Goal: Task Accomplishment & Management: Use online tool/utility

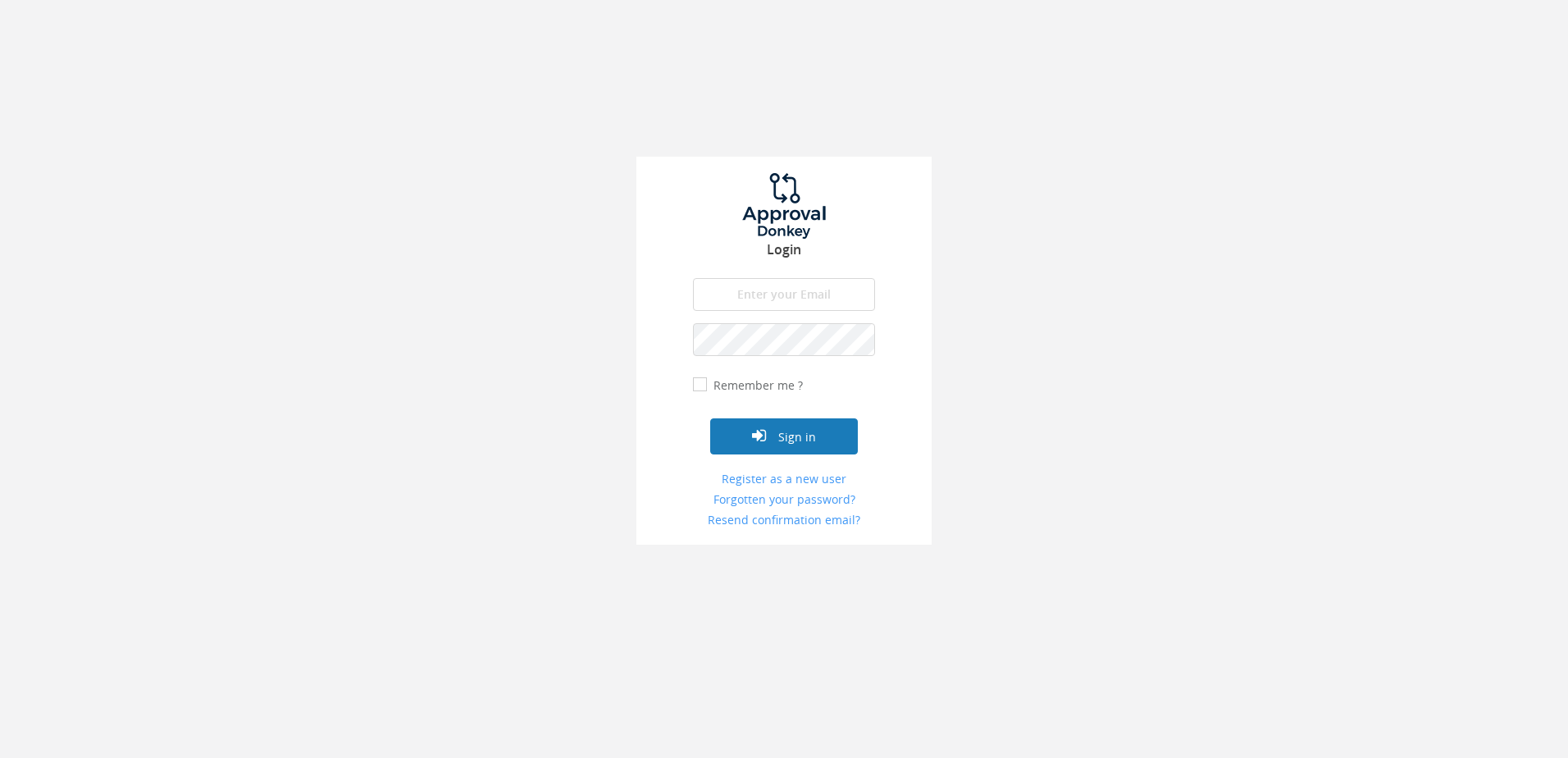
type input "[PERSON_NAME][EMAIL_ADDRESS][DOMAIN_NAME]"
click at [782, 429] on button "Sign in" at bounding box center [784, 436] width 148 height 36
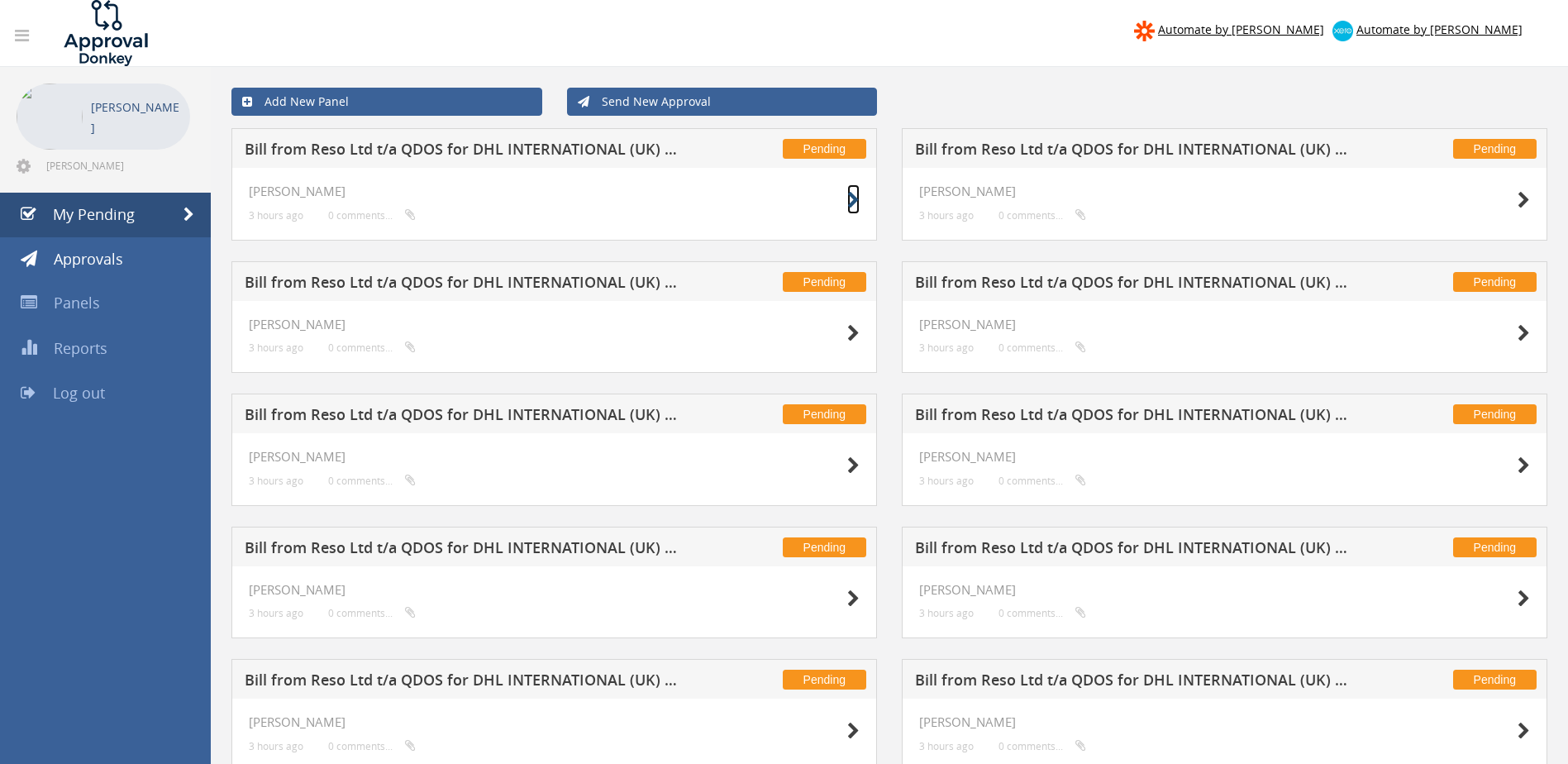
click at [853, 198] on icon at bounding box center [853, 201] width 13 height 17
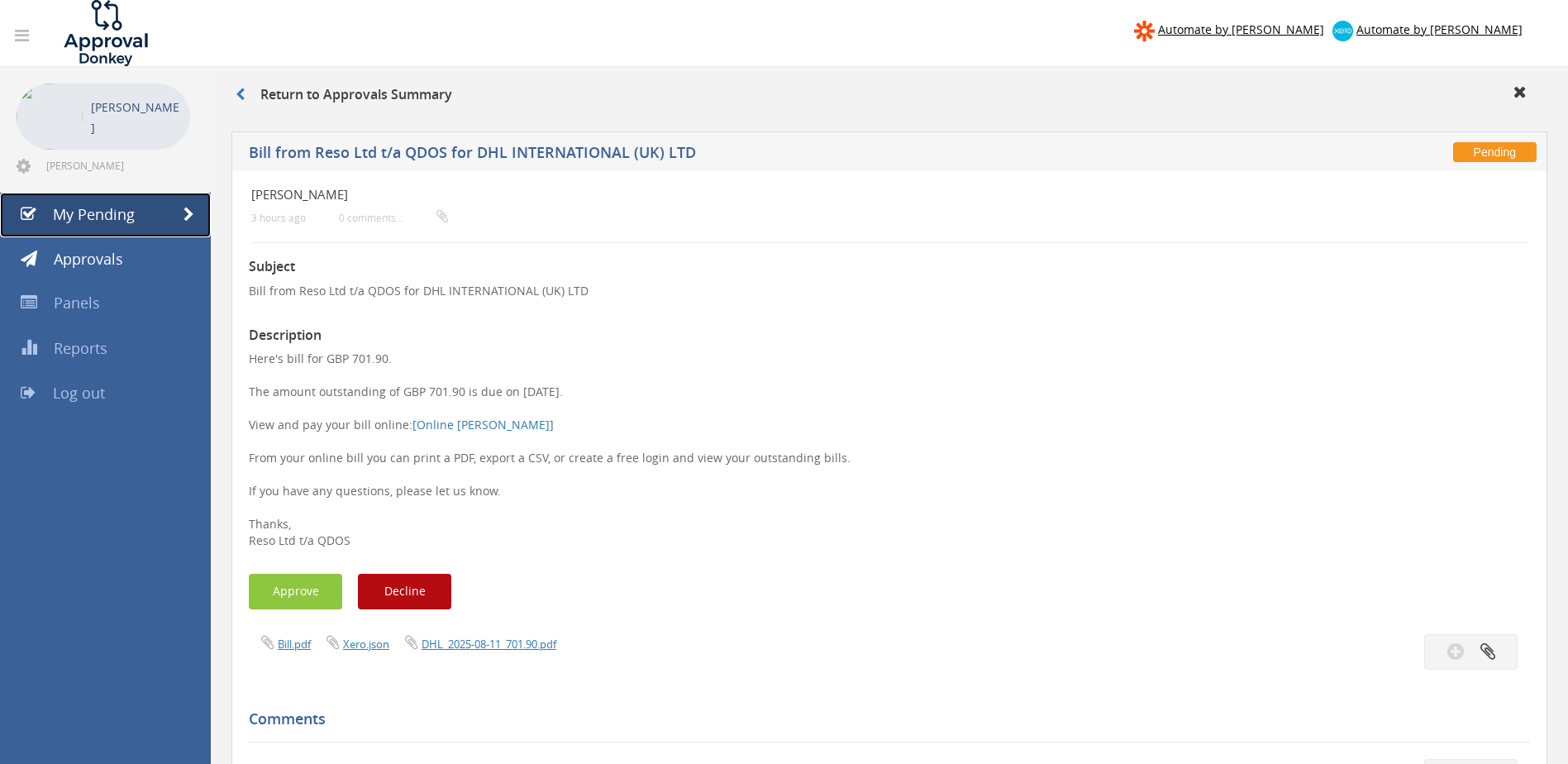
click at [134, 209] on link "My Pending" at bounding box center [105, 214] width 211 height 44
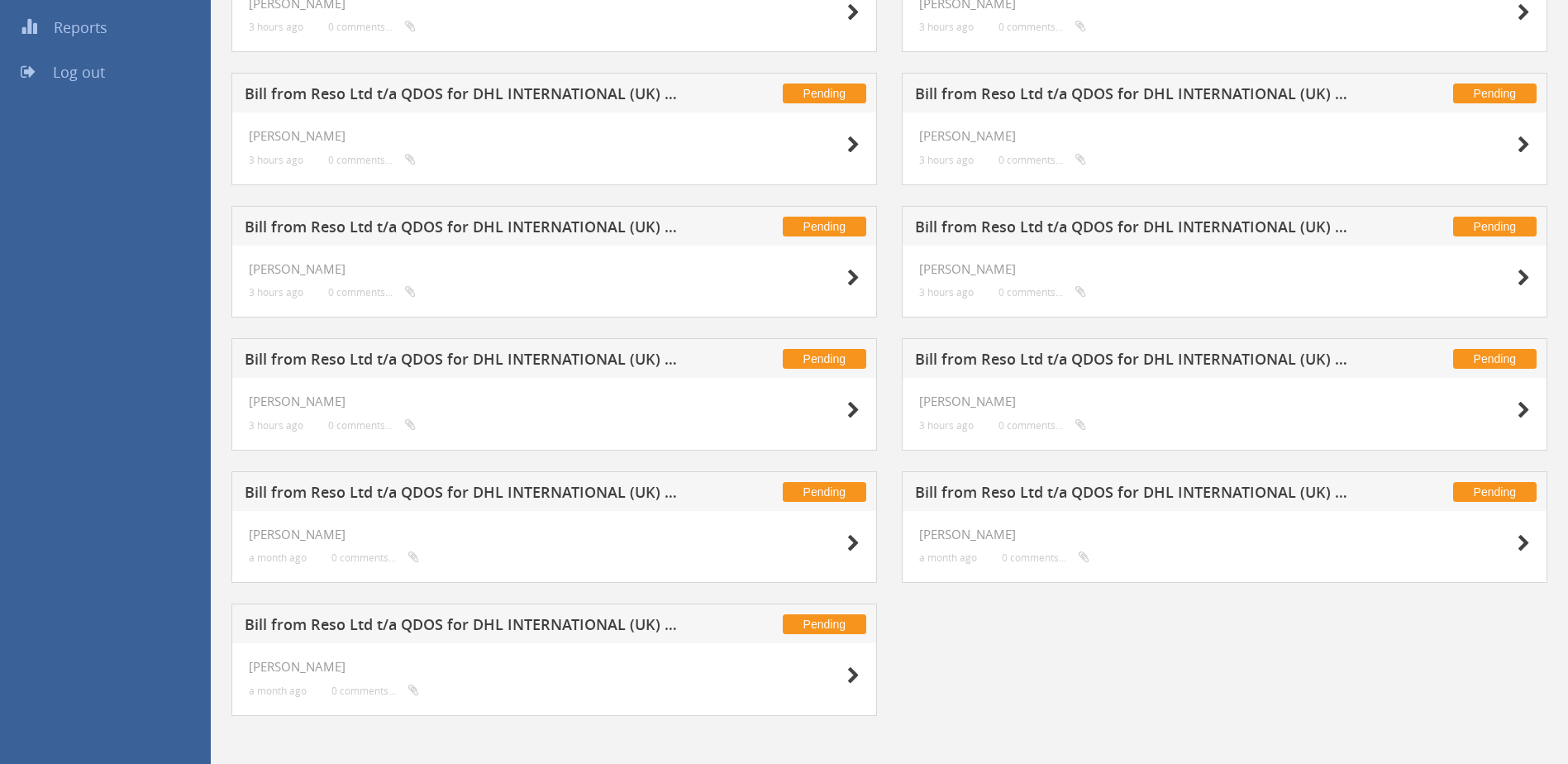
scroll to position [326, 0]
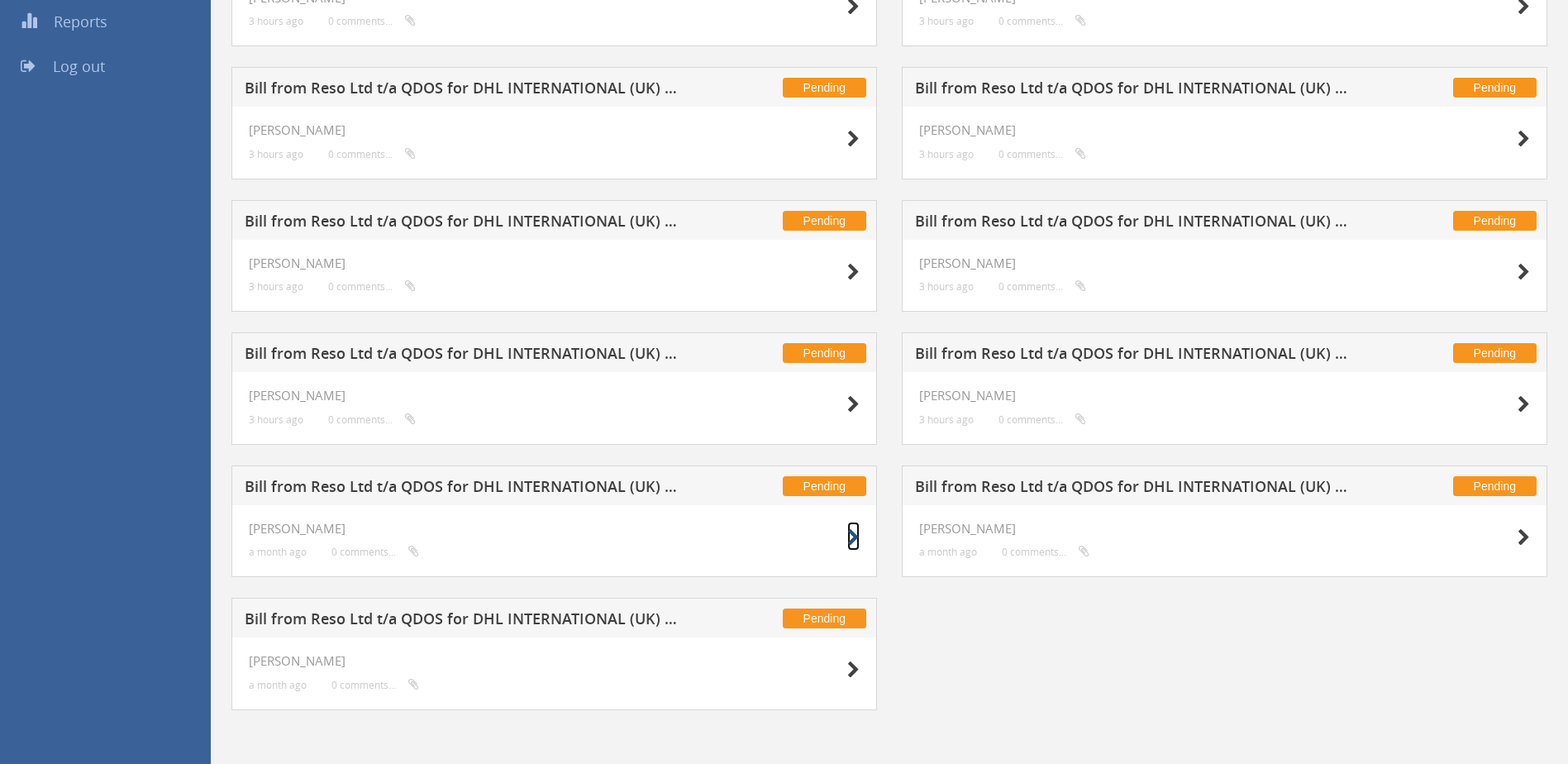
click at [856, 534] on icon at bounding box center [853, 538] width 13 height 17
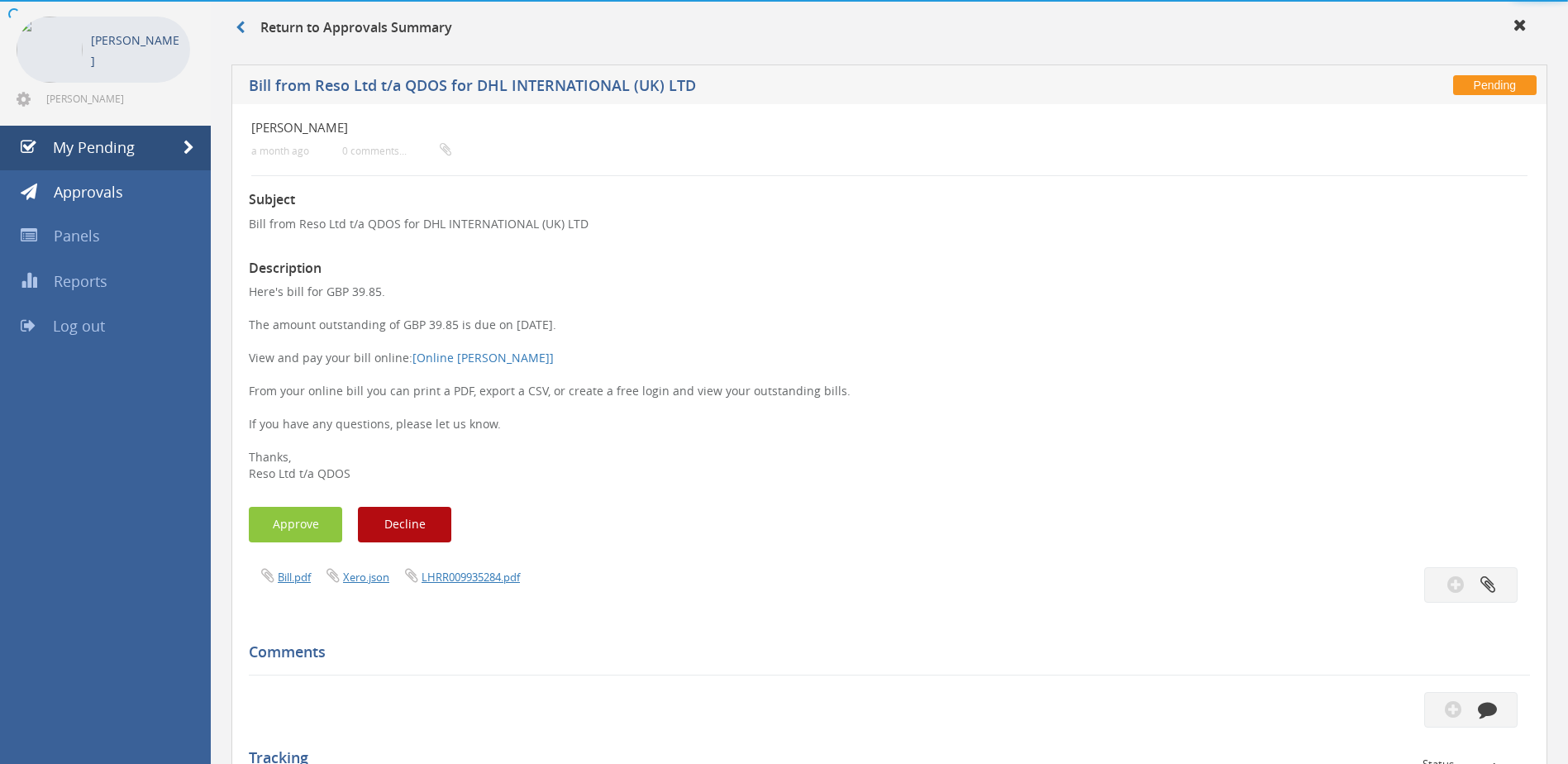
scroll to position [326, 0]
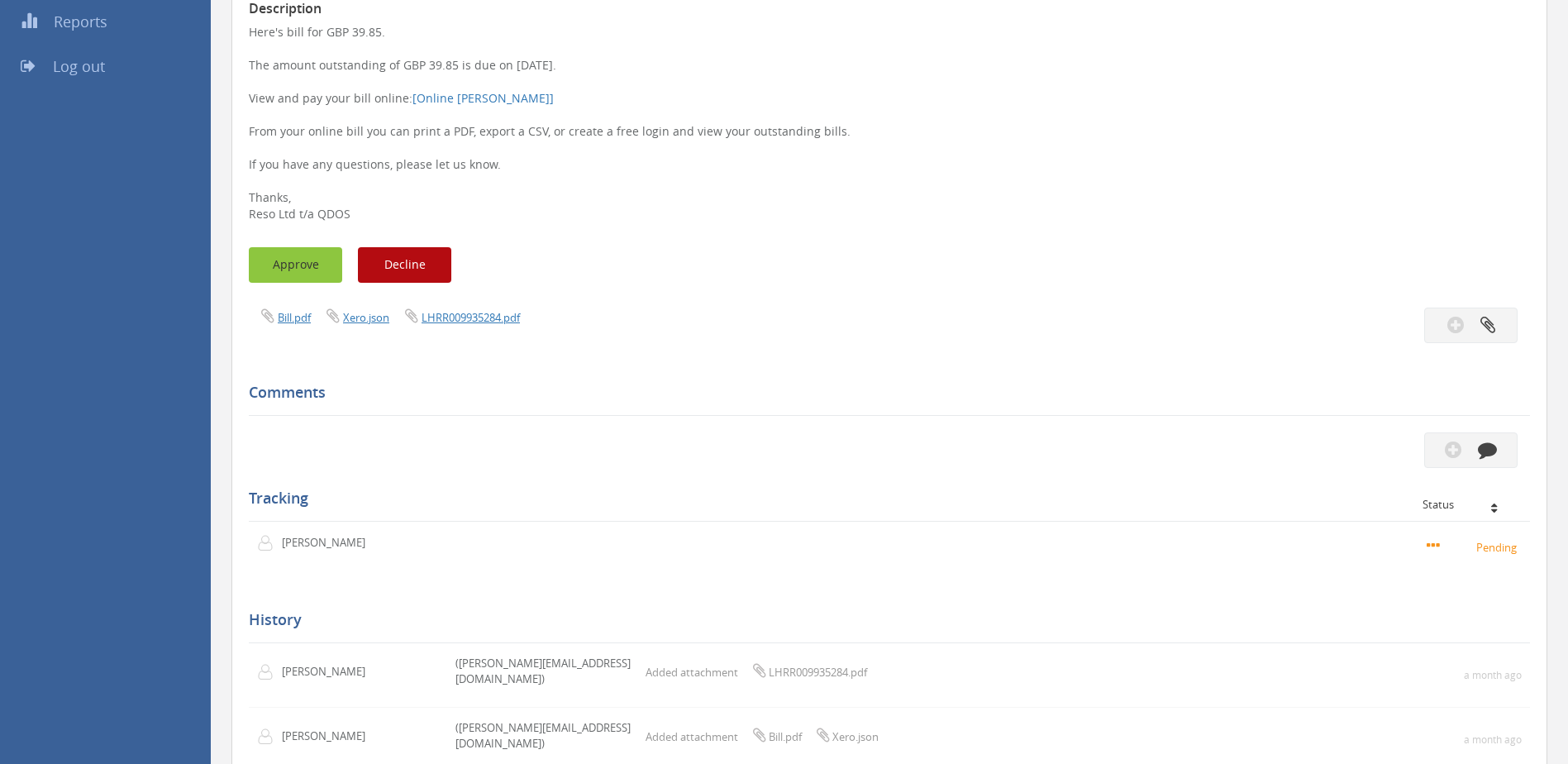
click at [287, 260] on button "Approve" at bounding box center [296, 265] width 94 height 36
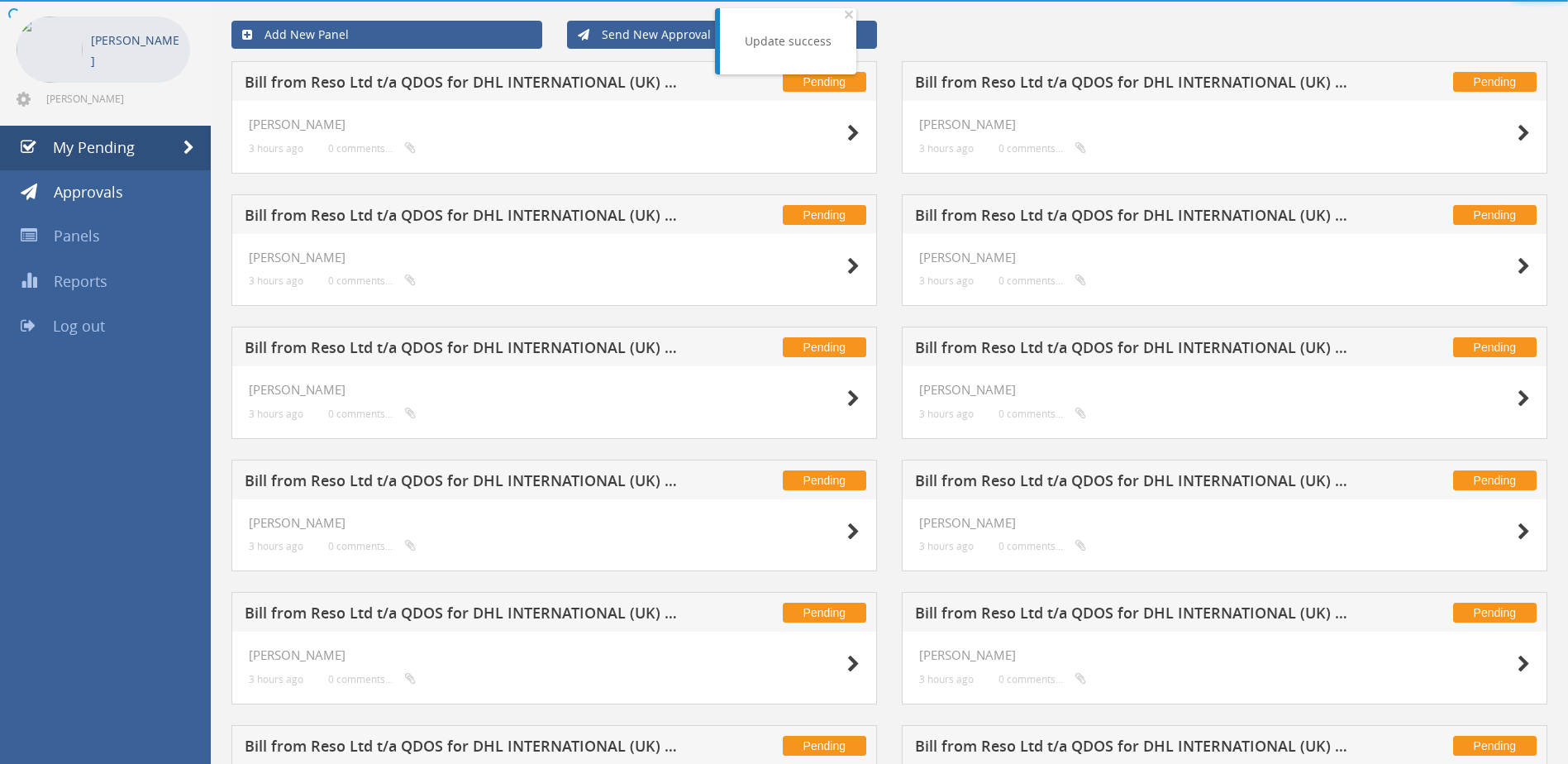
scroll to position [193, 0]
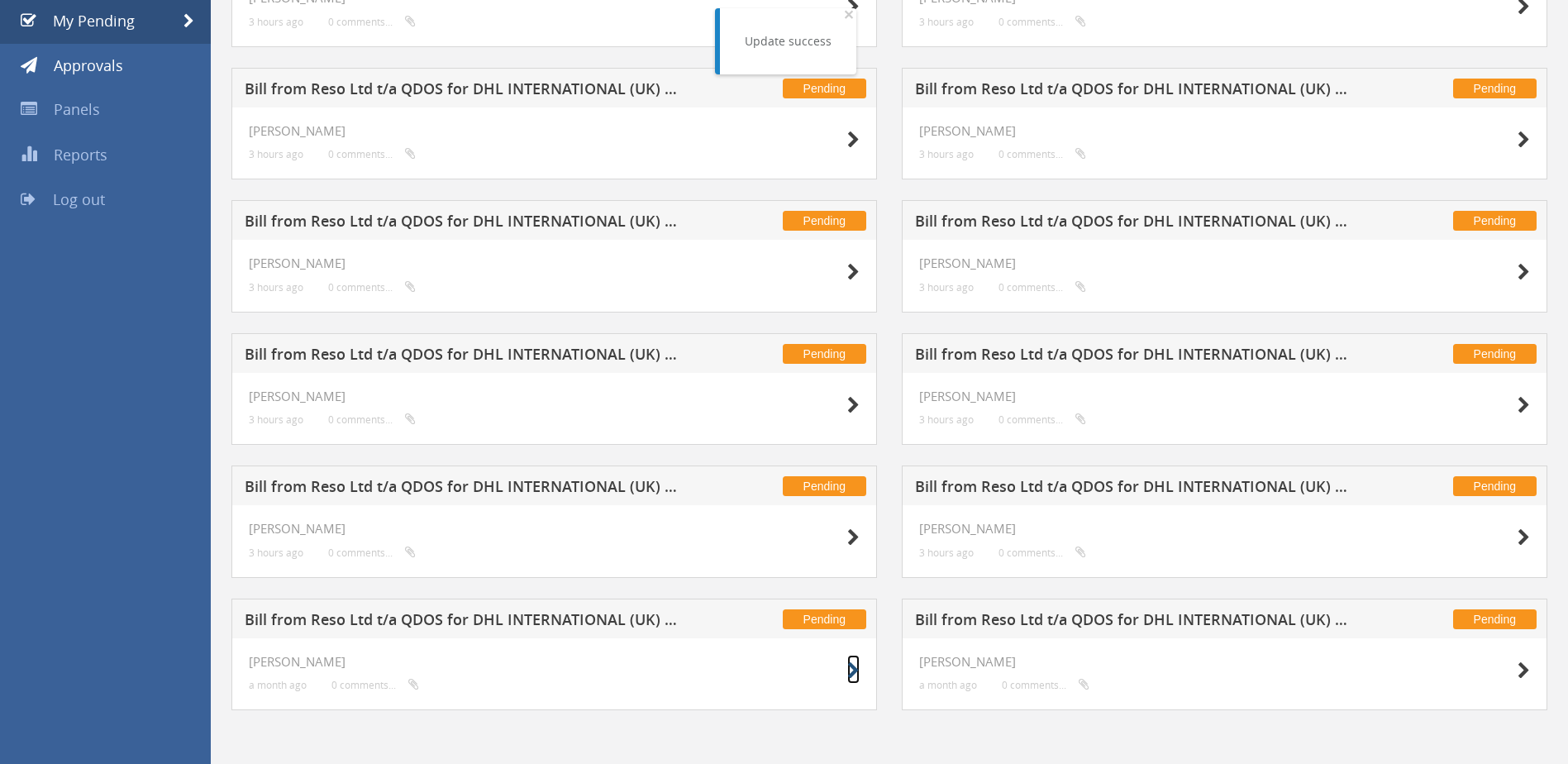
click at [850, 662] on icon at bounding box center [853, 670] width 13 height 17
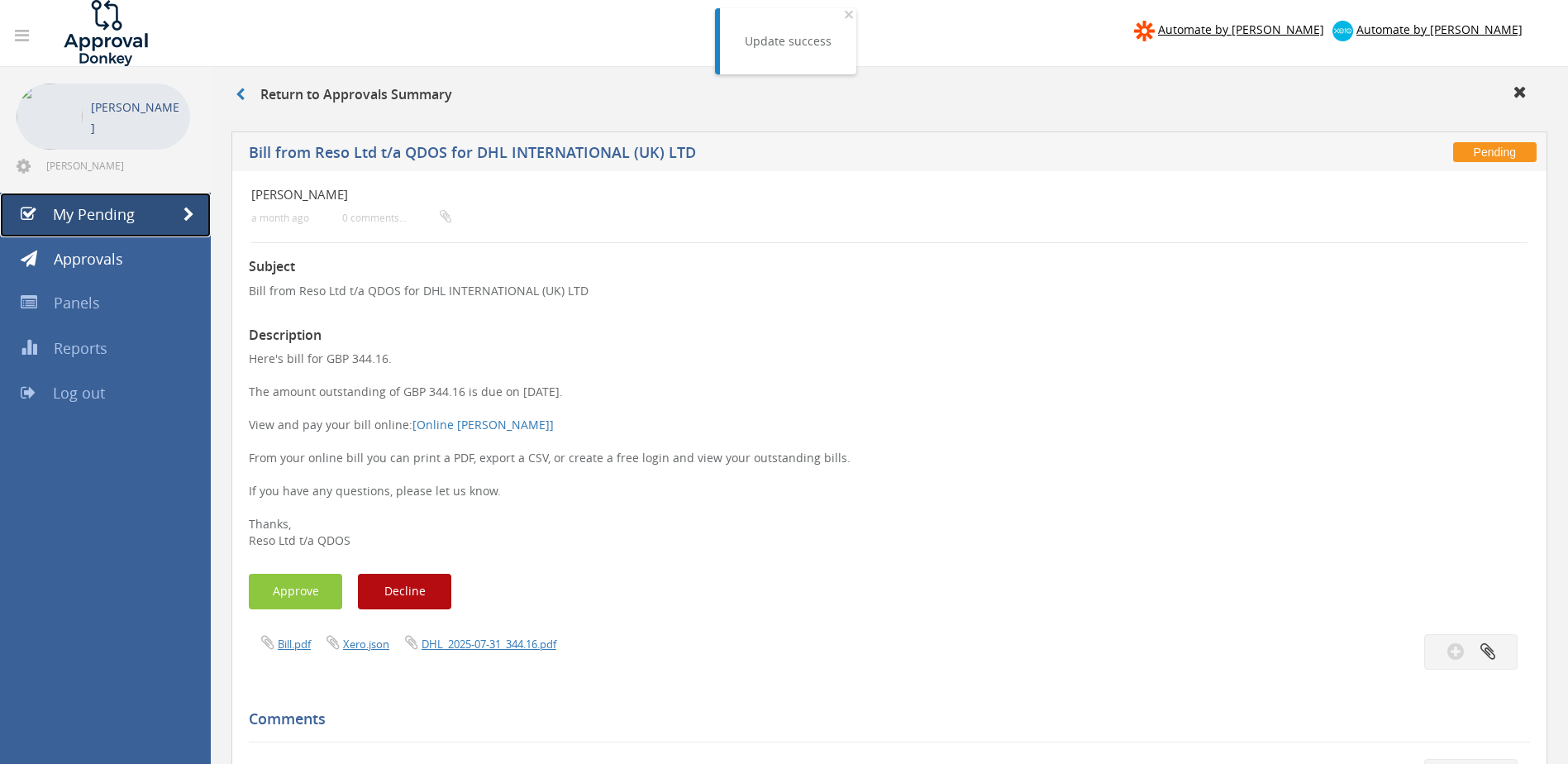
click at [93, 210] on span "My Pending" at bounding box center [94, 213] width 82 height 20
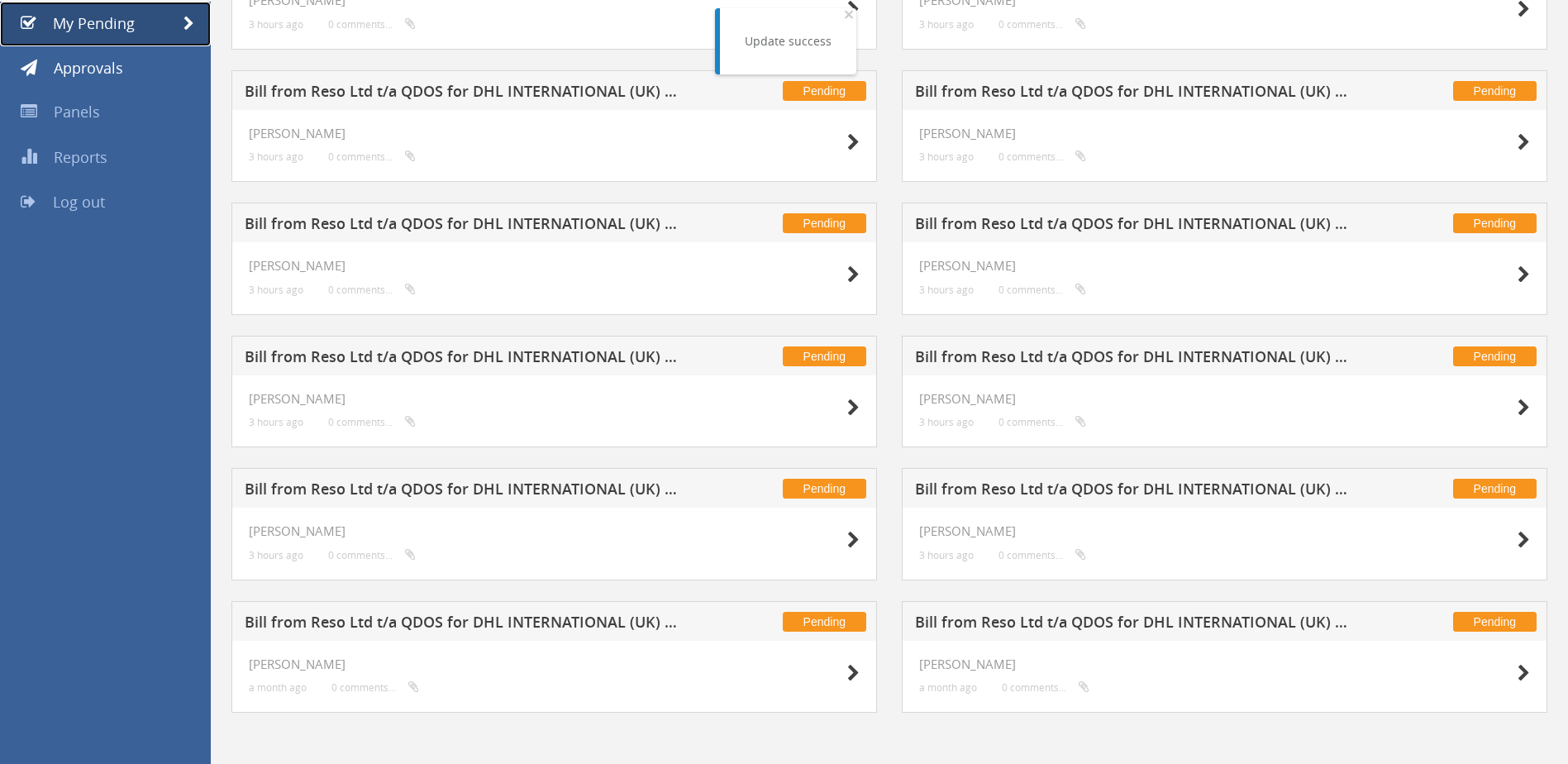
scroll to position [193, 0]
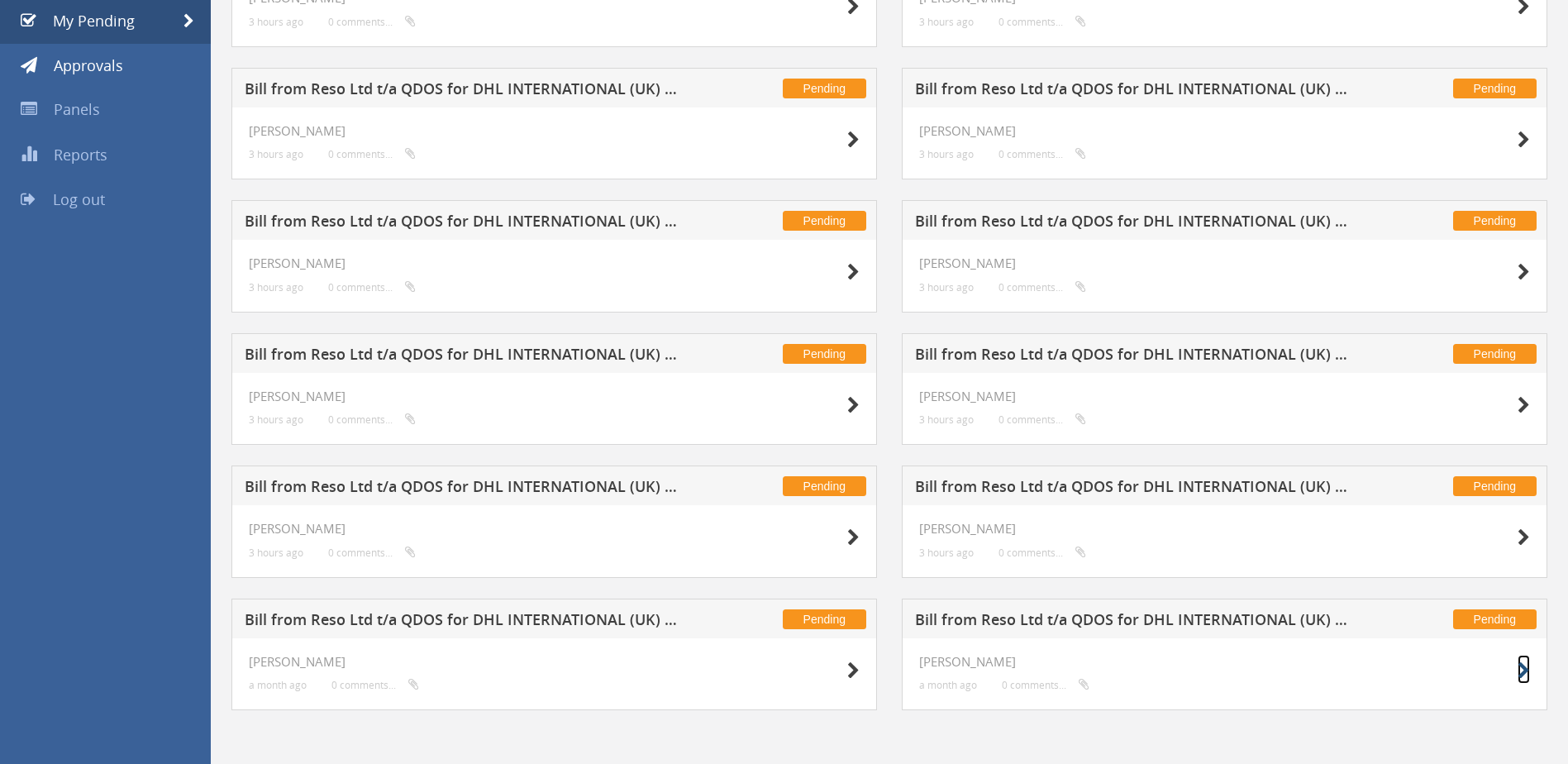
click at [1518, 666] on icon at bounding box center [1524, 670] width 13 height 17
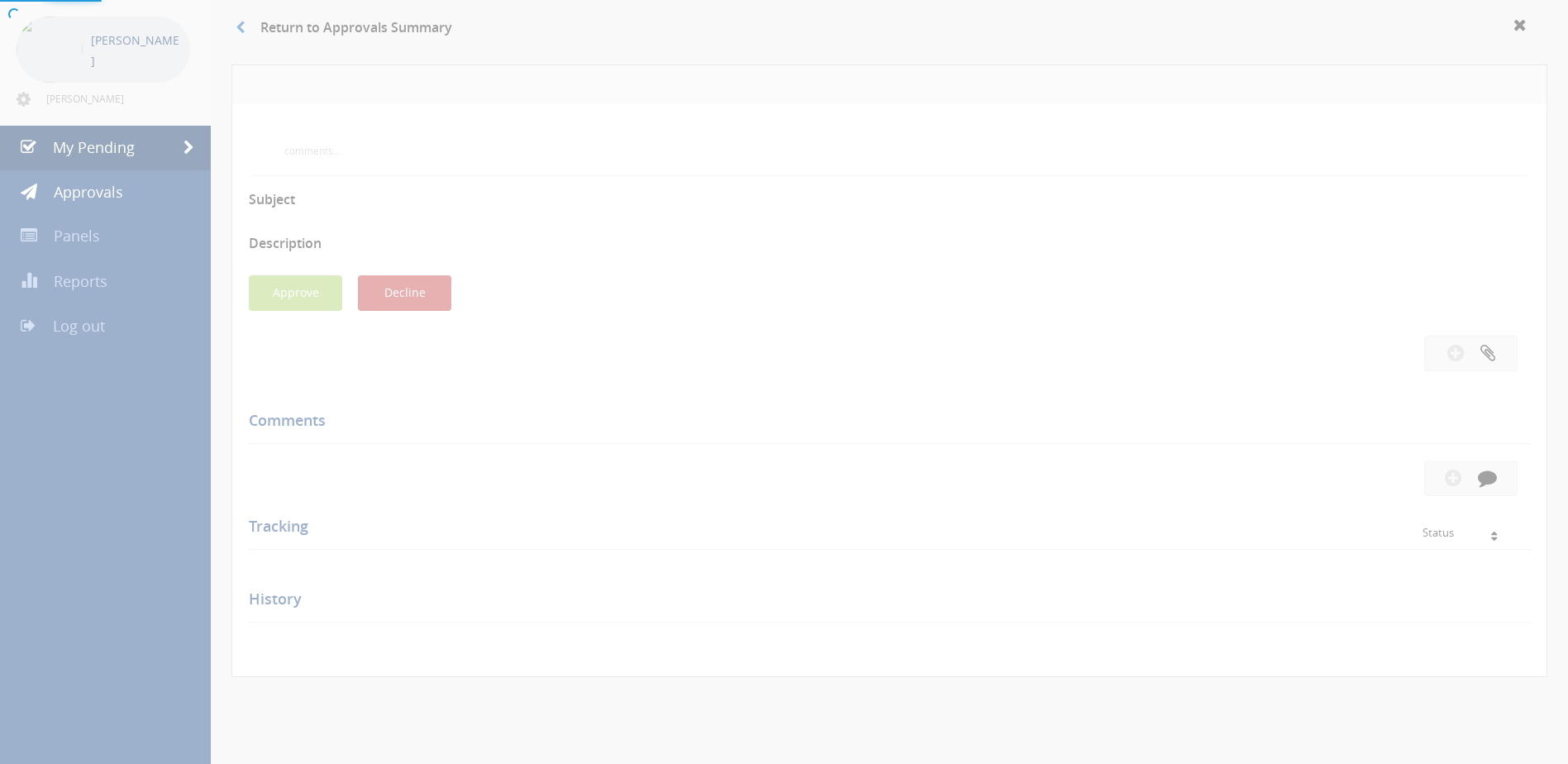
scroll to position [193, 0]
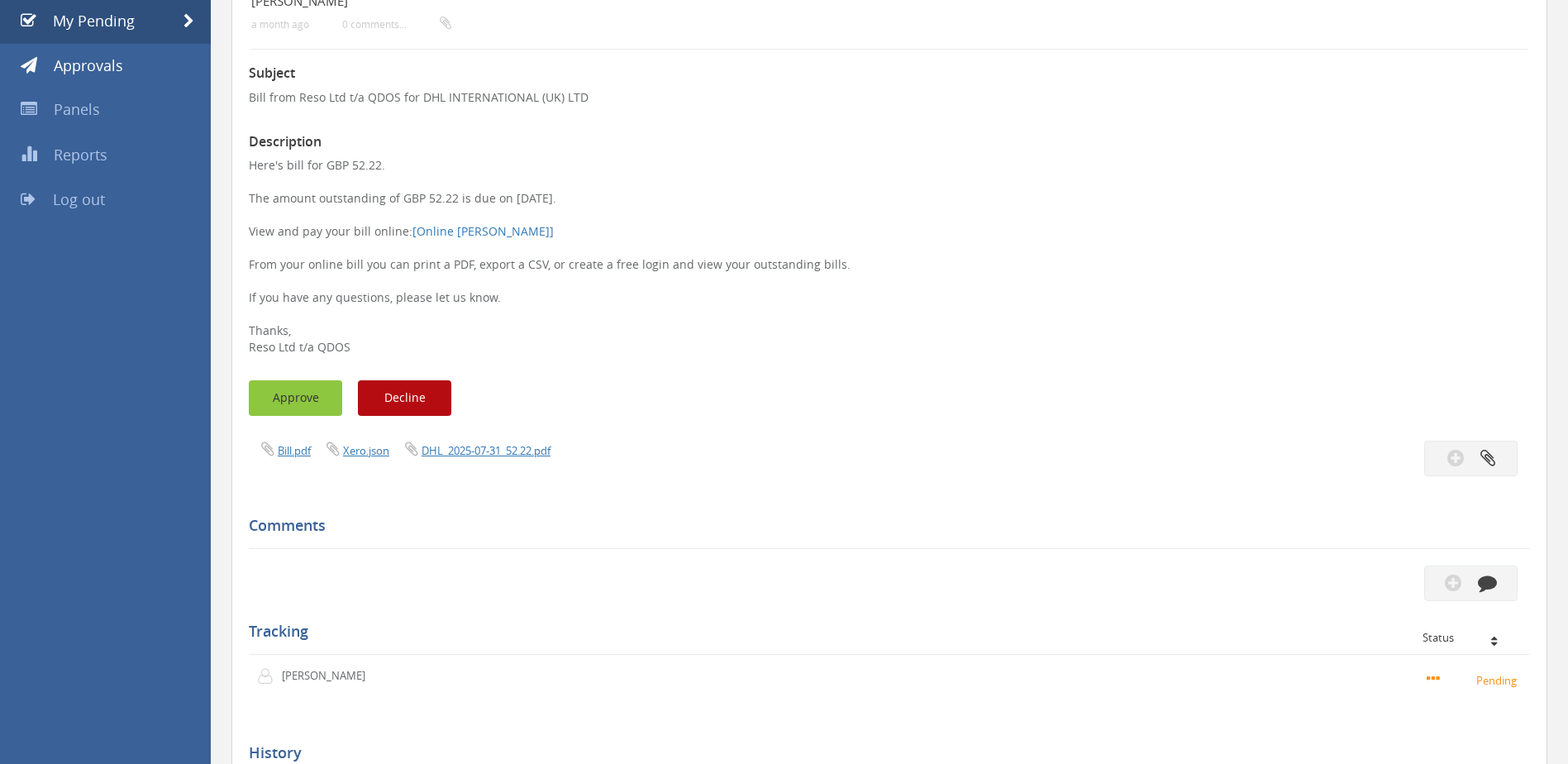
click at [303, 398] on button "Approve" at bounding box center [296, 398] width 94 height 36
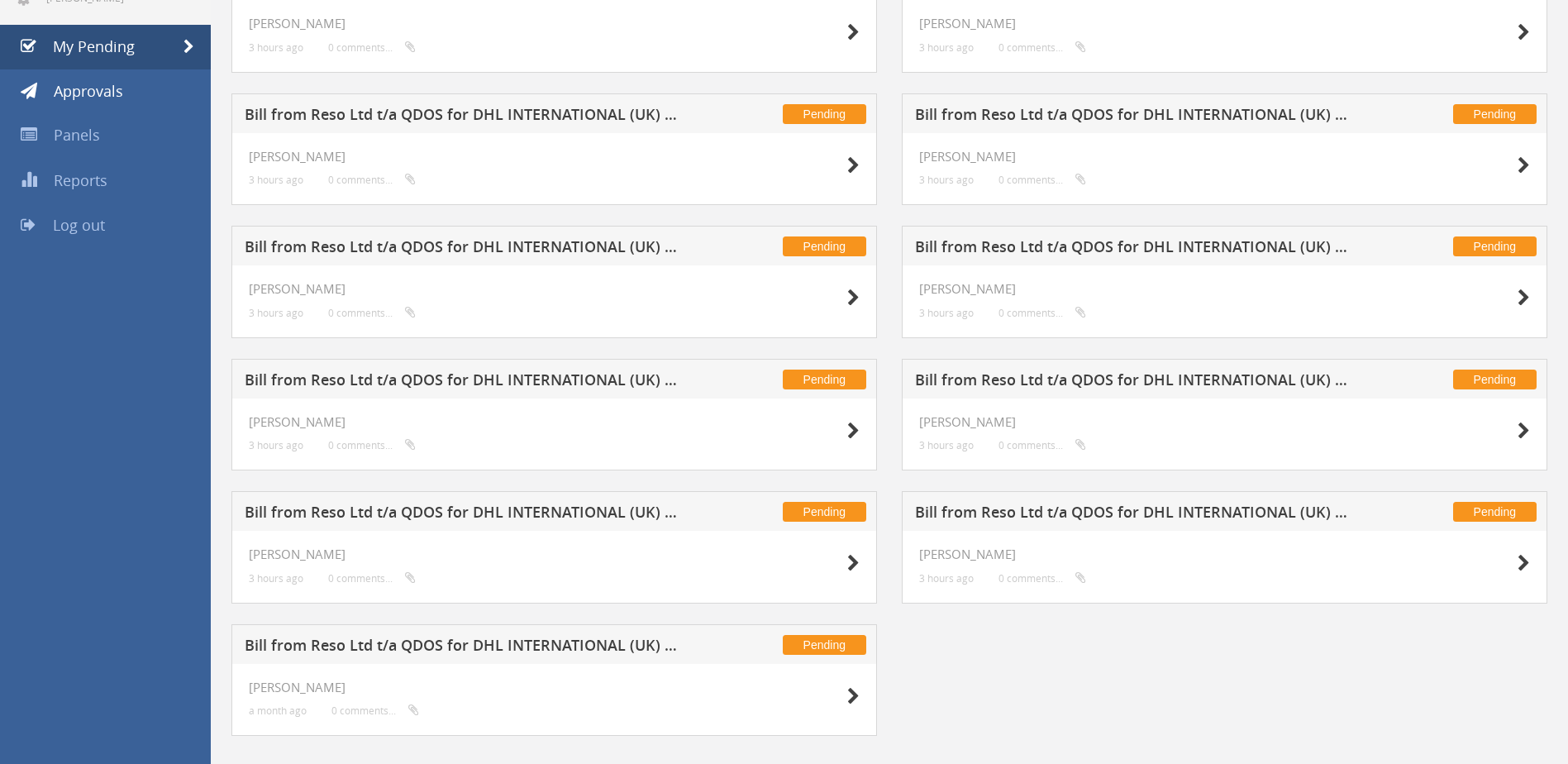
scroll to position [193, 0]
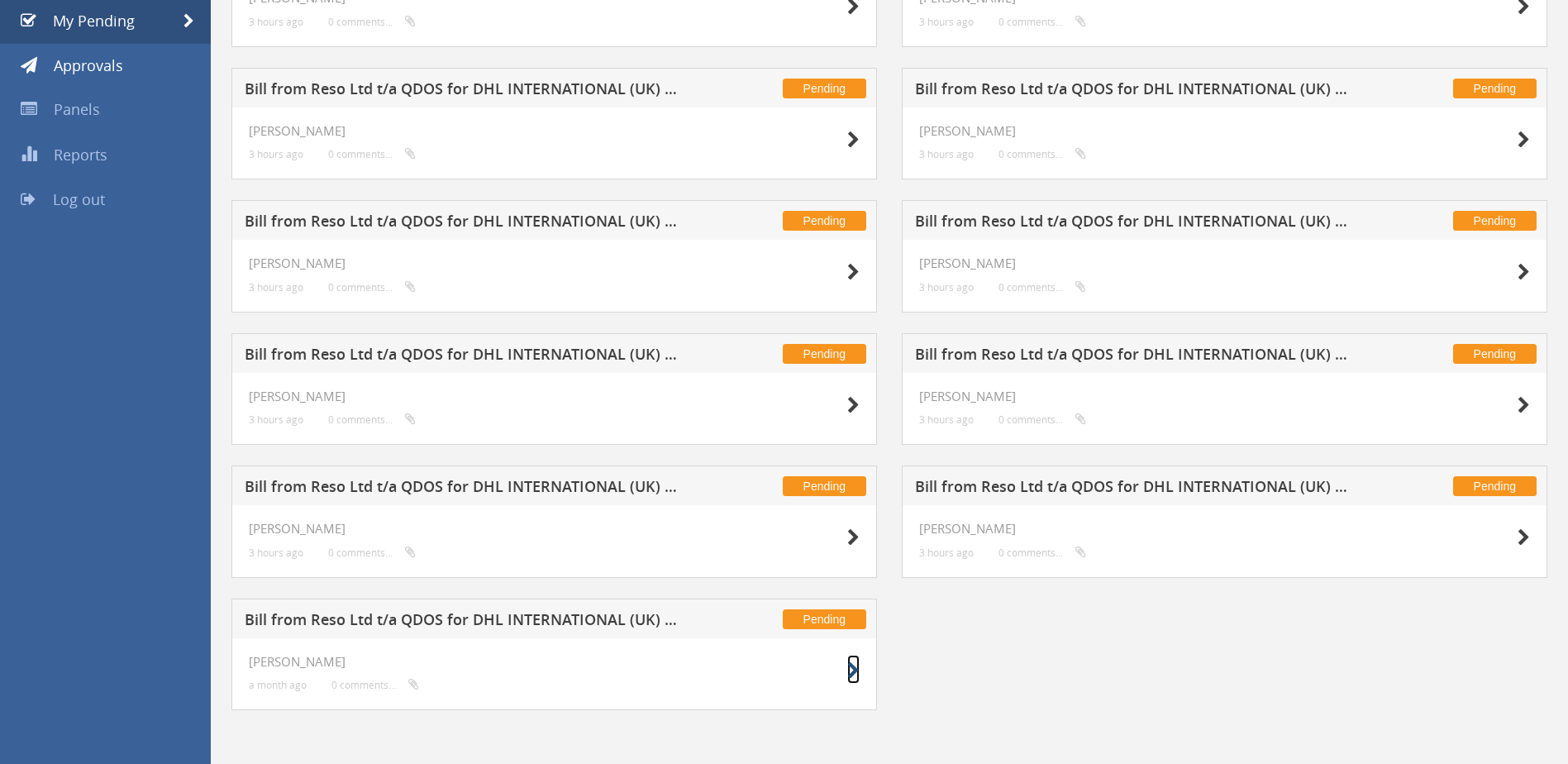
click at [851, 674] on icon at bounding box center [853, 670] width 13 height 17
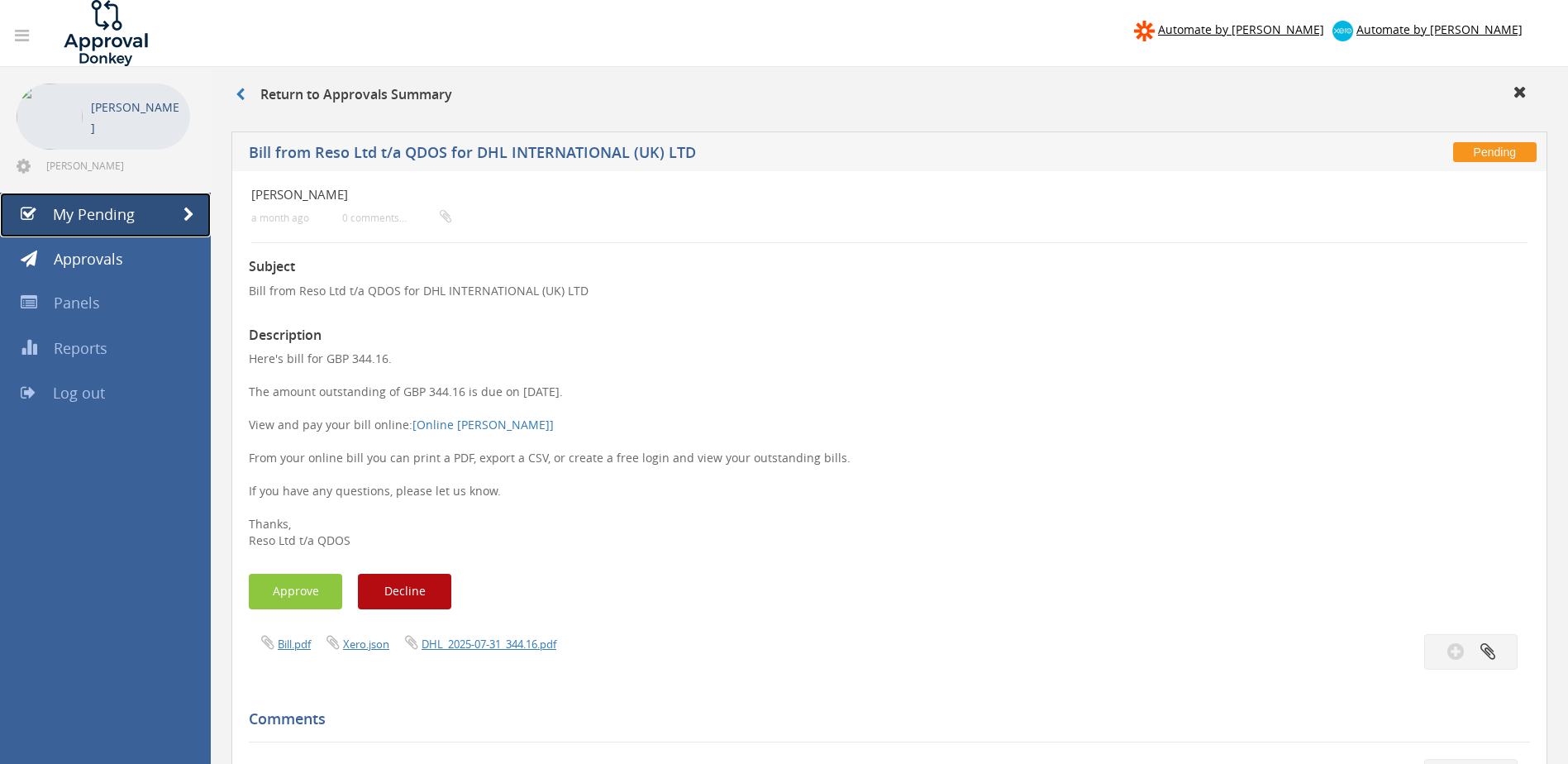
click at [97, 210] on span "My Pending" at bounding box center [94, 213] width 82 height 20
